Goal: Navigation & Orientation: Find specific page/section

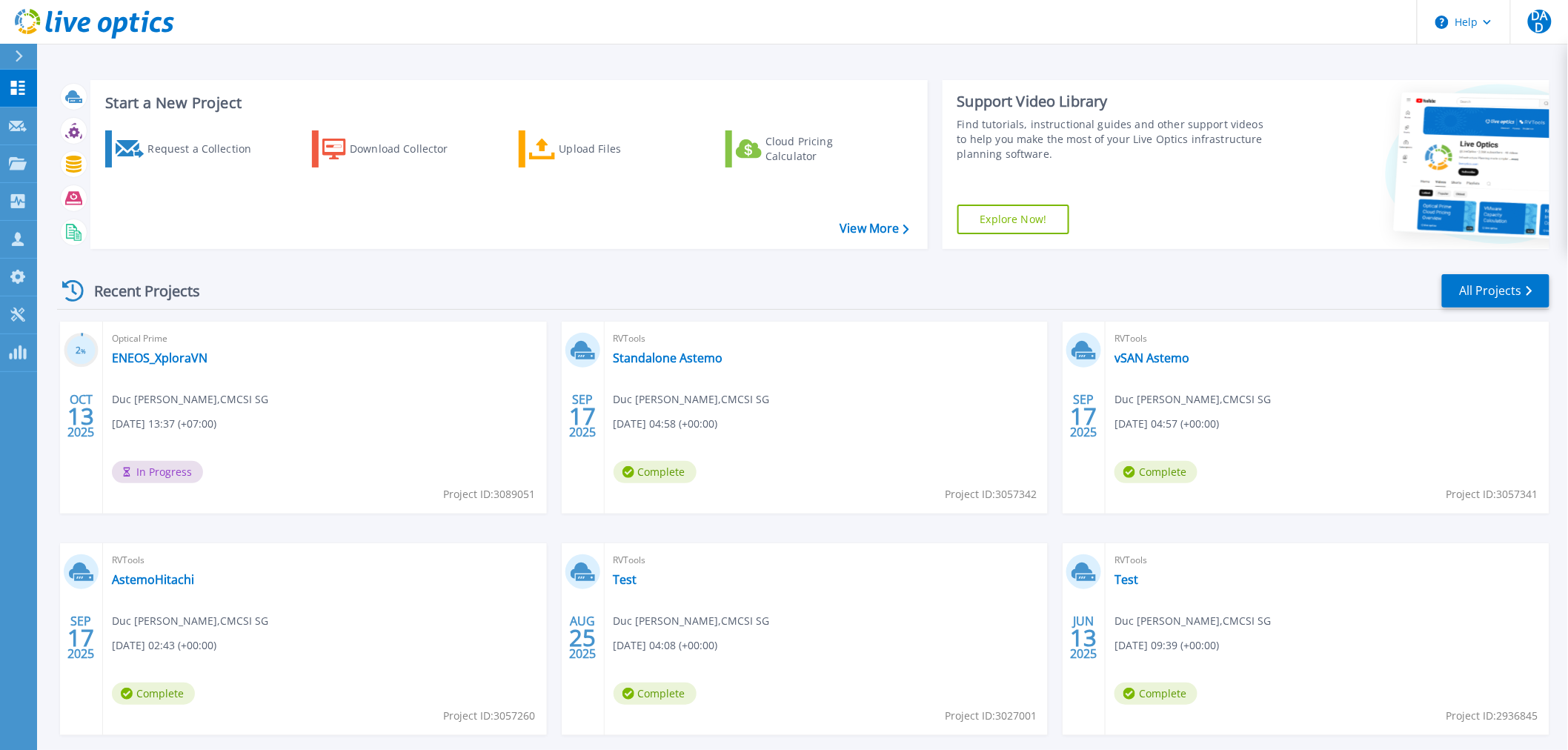
click at [30, 47] on div at bounding box center [26, 57] width 24 height 26
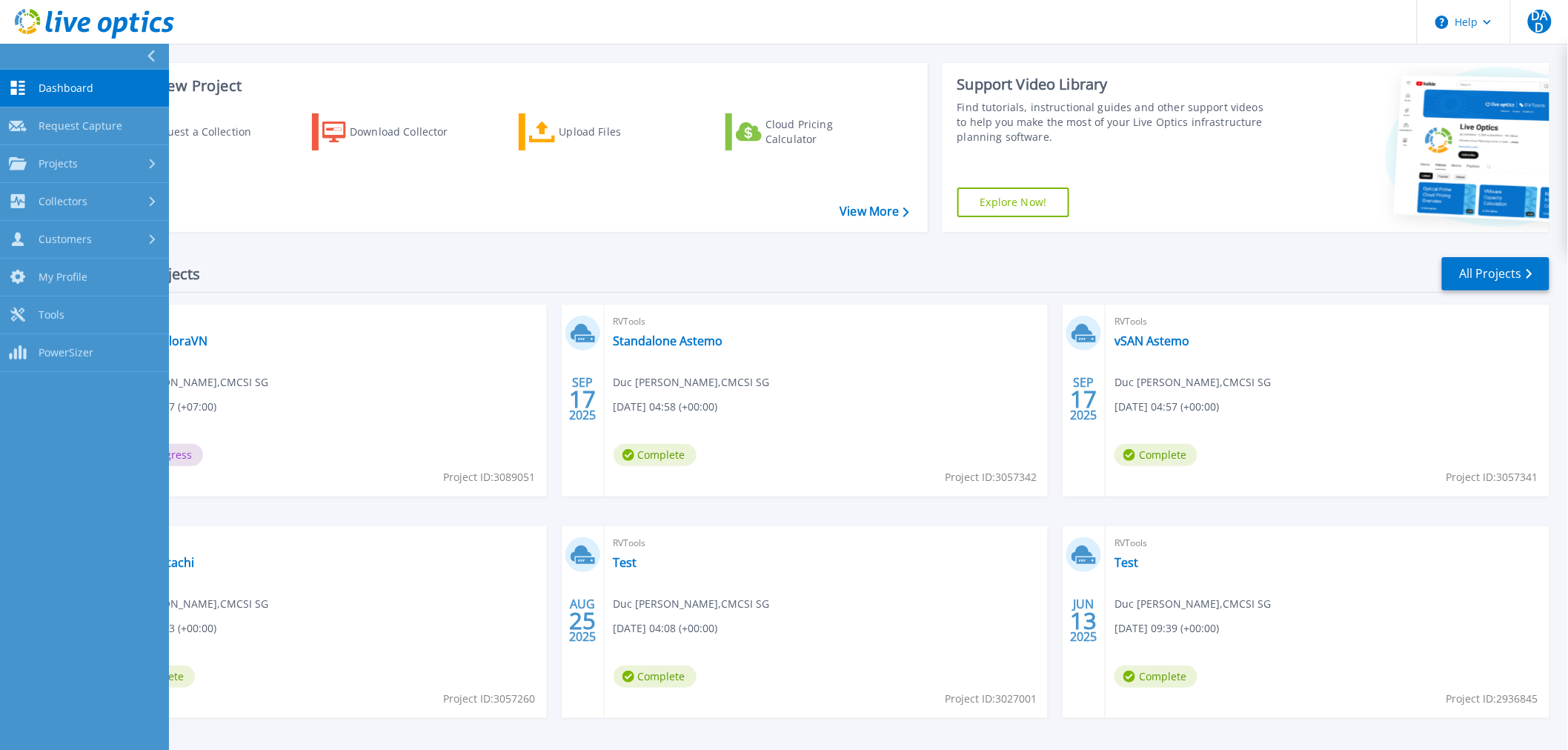
scroll to position [71, 0]
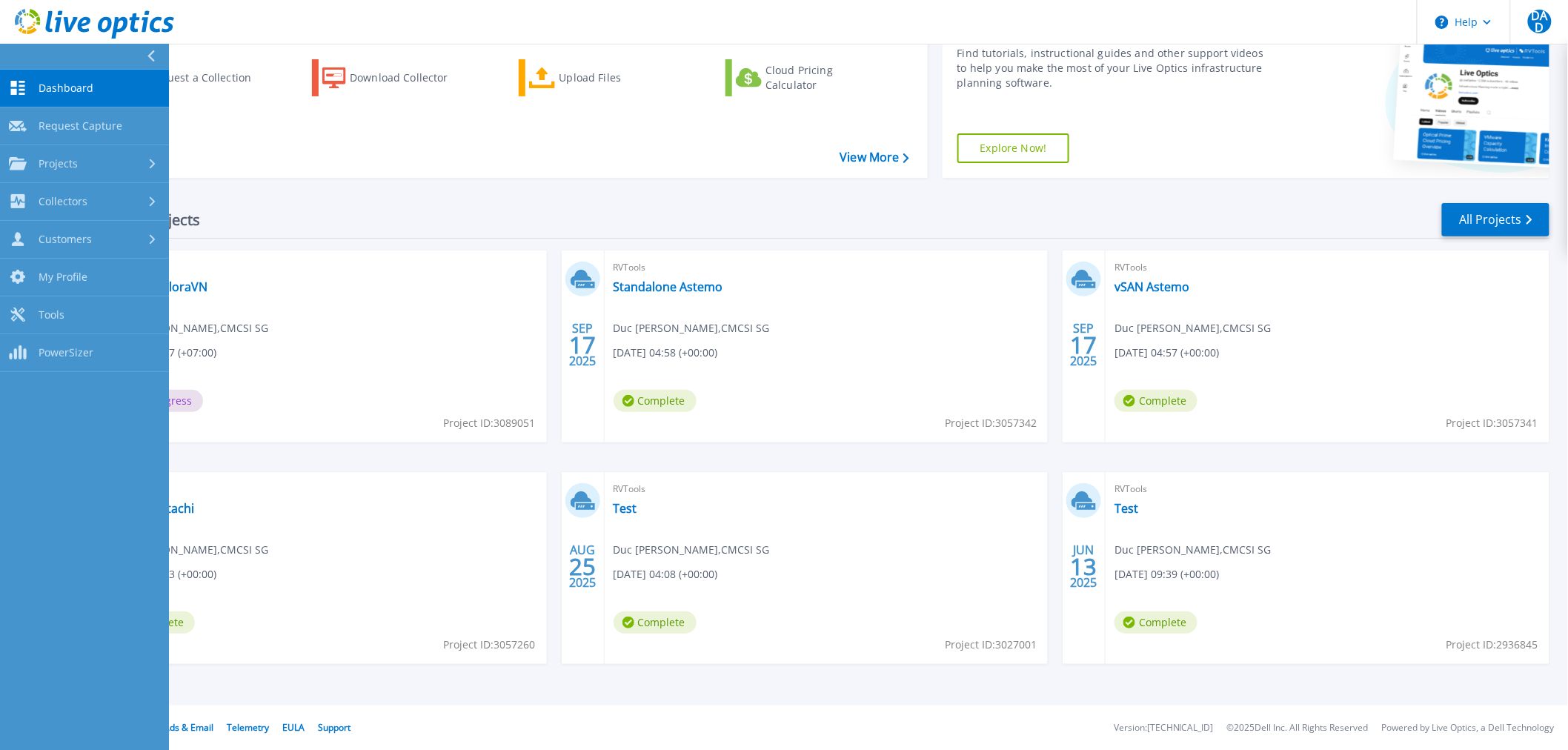
click at [410, 712] on footer "Privacy Policy Cookies Ads & Email Telemetry [PERSON_NAME] Support Version: [TE…" at bounding box center [802, 728] width 1532 height 45
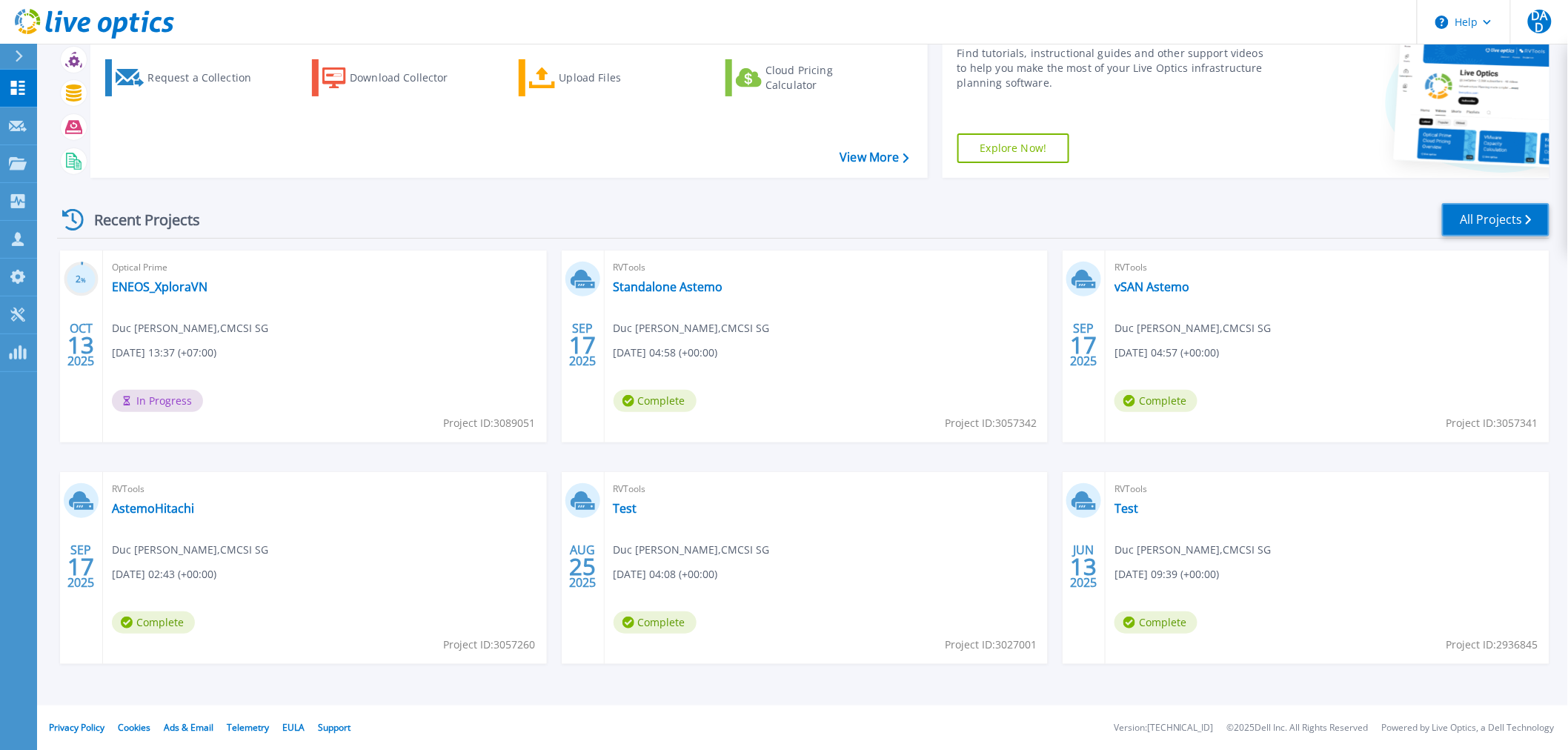
click at [1472, 215] on link "All Projects" at bounding box center [1496, 220] width 108 height 34
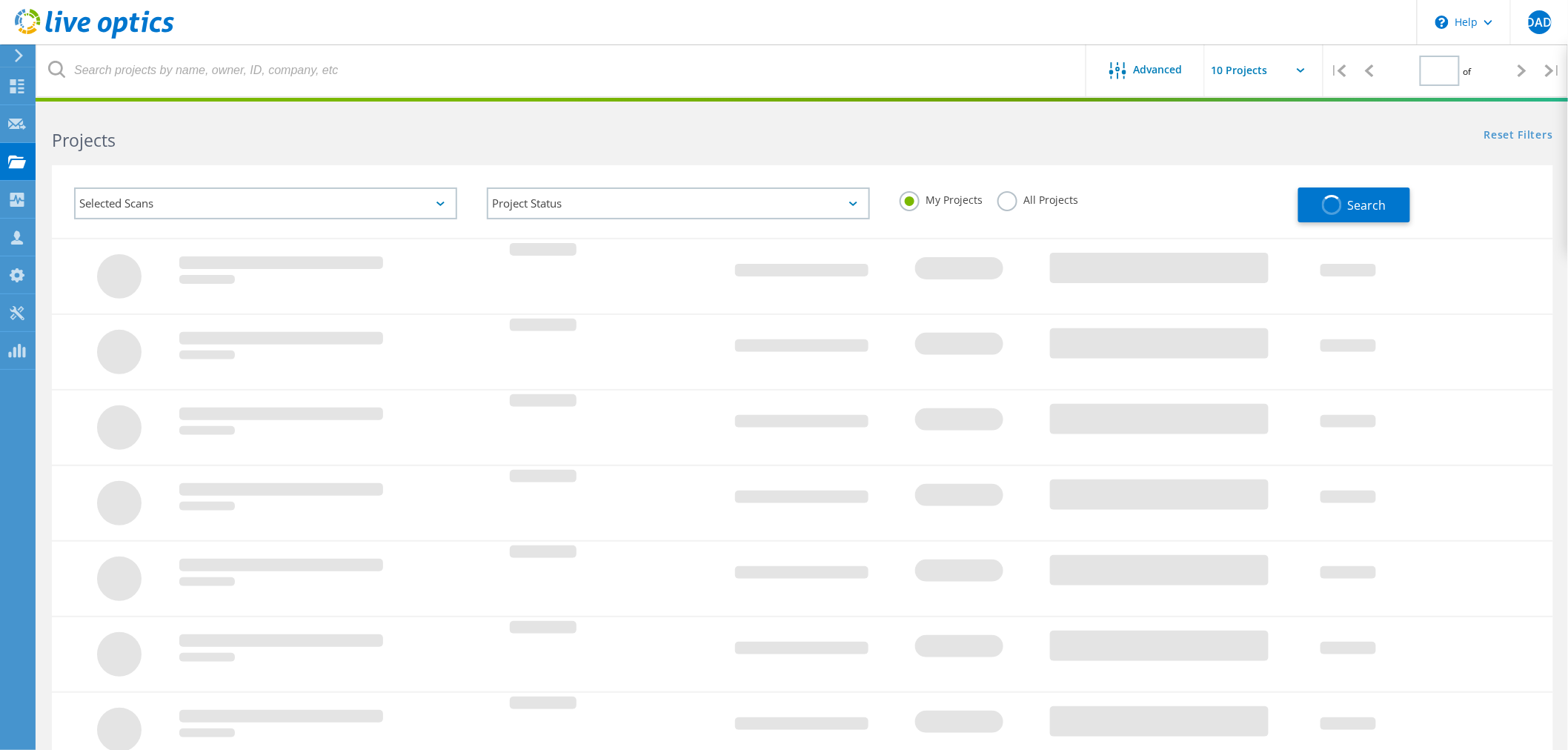
type input "1"
